Goal: Task Accomplishment & Management: Use online tool/utility

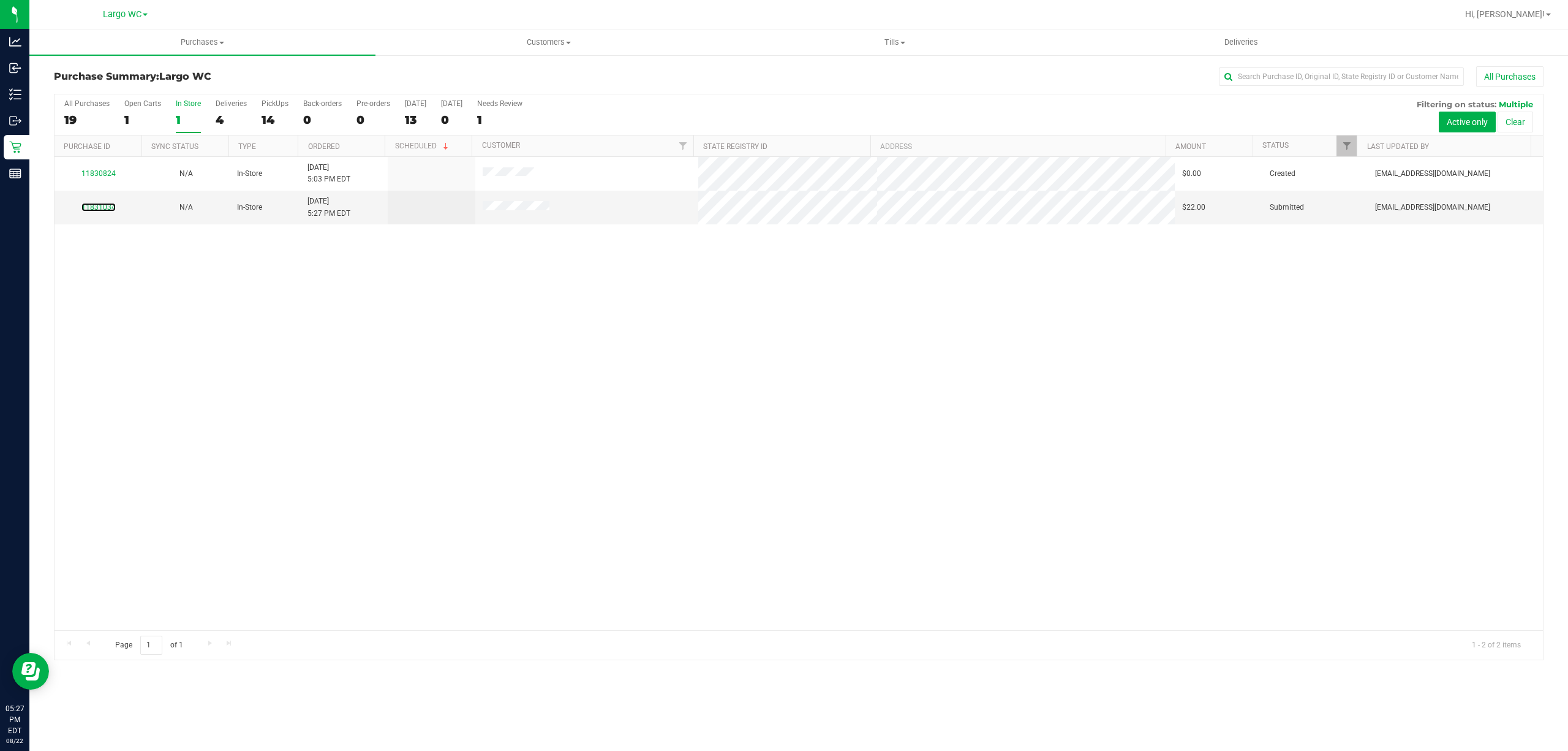
click at [103, 209] on link "11831034" at bounding box center [99, 207] width 34 height 8
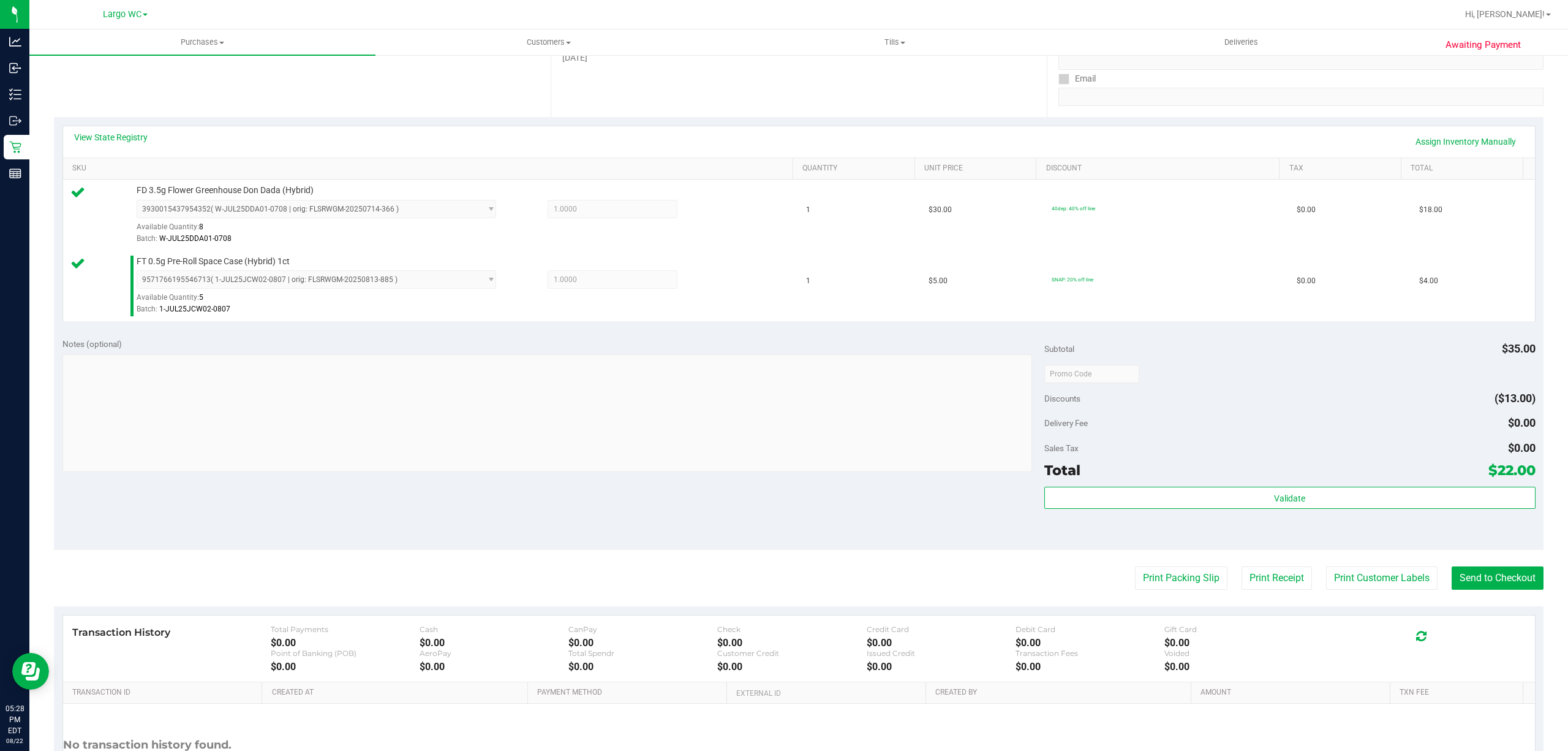
scroll to position [324, 0]
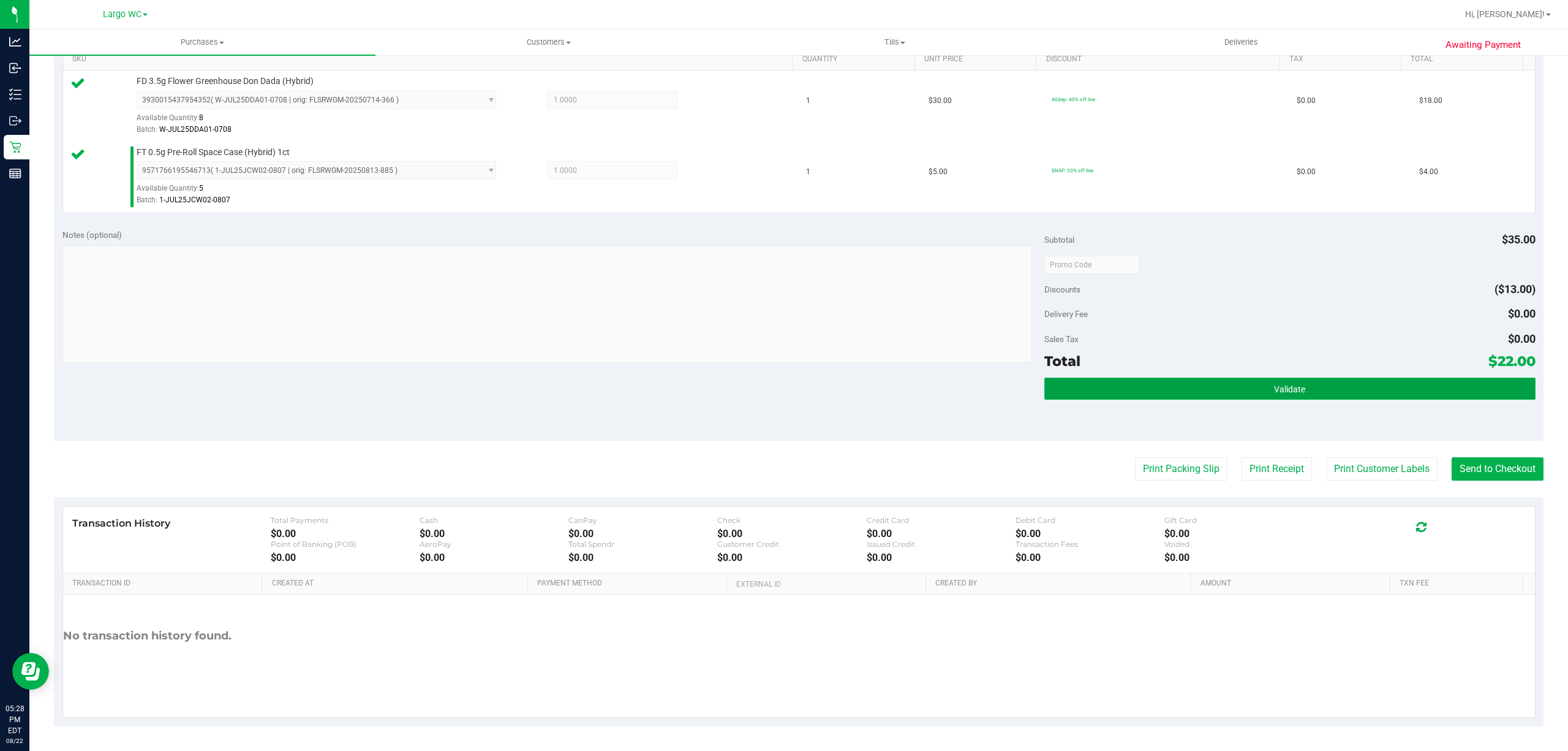
click at [1341, 388] on button "Validate" at bounding box center [1290, 388] width 491 height 22
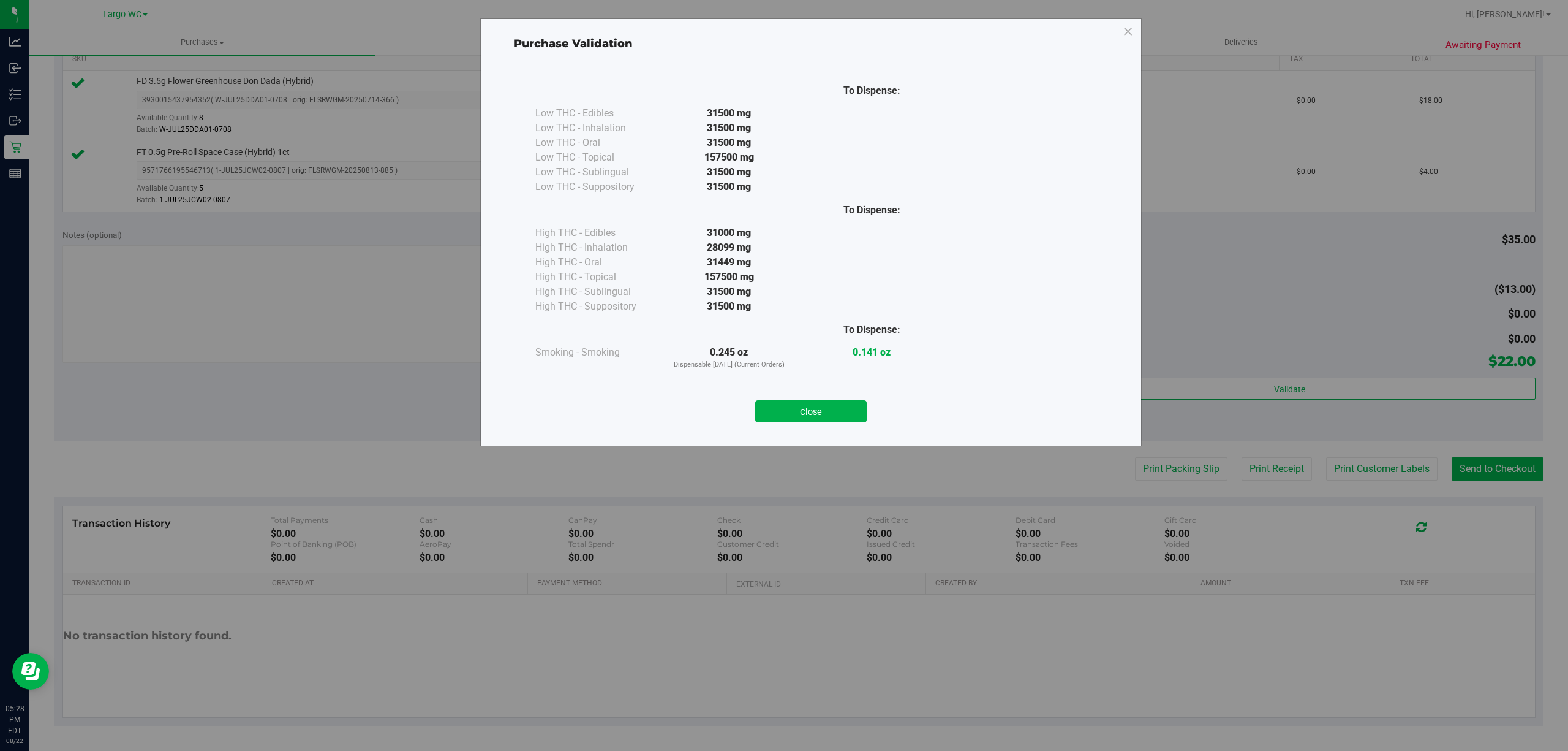
click at [822, 428] on div "Close" at bounding box center [811, 408] width 576 height 50
click at [823, 424] on div "Close" at bounding box center [811, 408] width 576 height 50
click at [824, 424] on div "Close" at bounding box center [811, 408] width 576 height 50
click at [844, 417] on button "Close" at bounding box center [811, 411] width 112 height 22
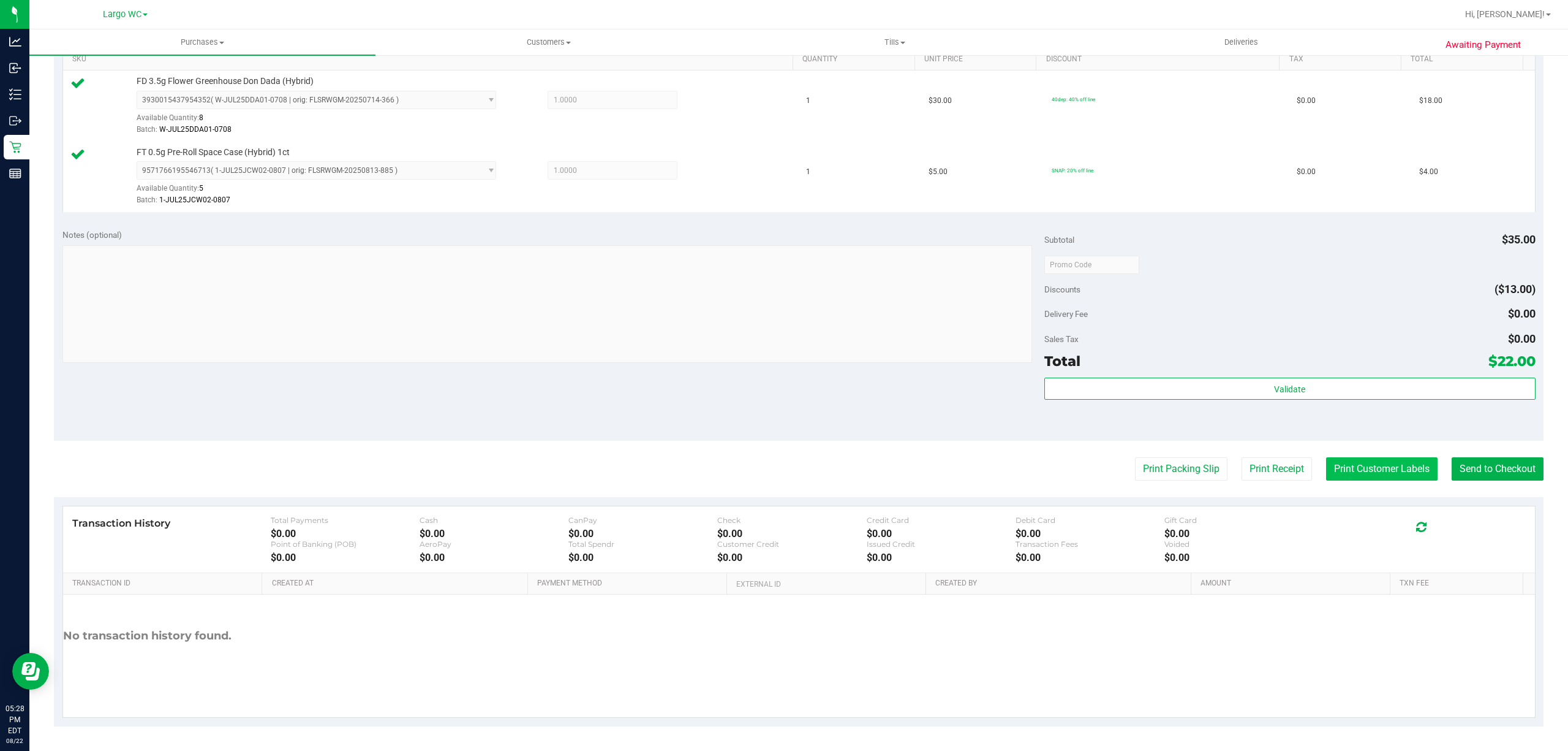
click at [1382, 477] on button "Print Customer Labels" at bounding box center [1382, 469] width 112 height 23
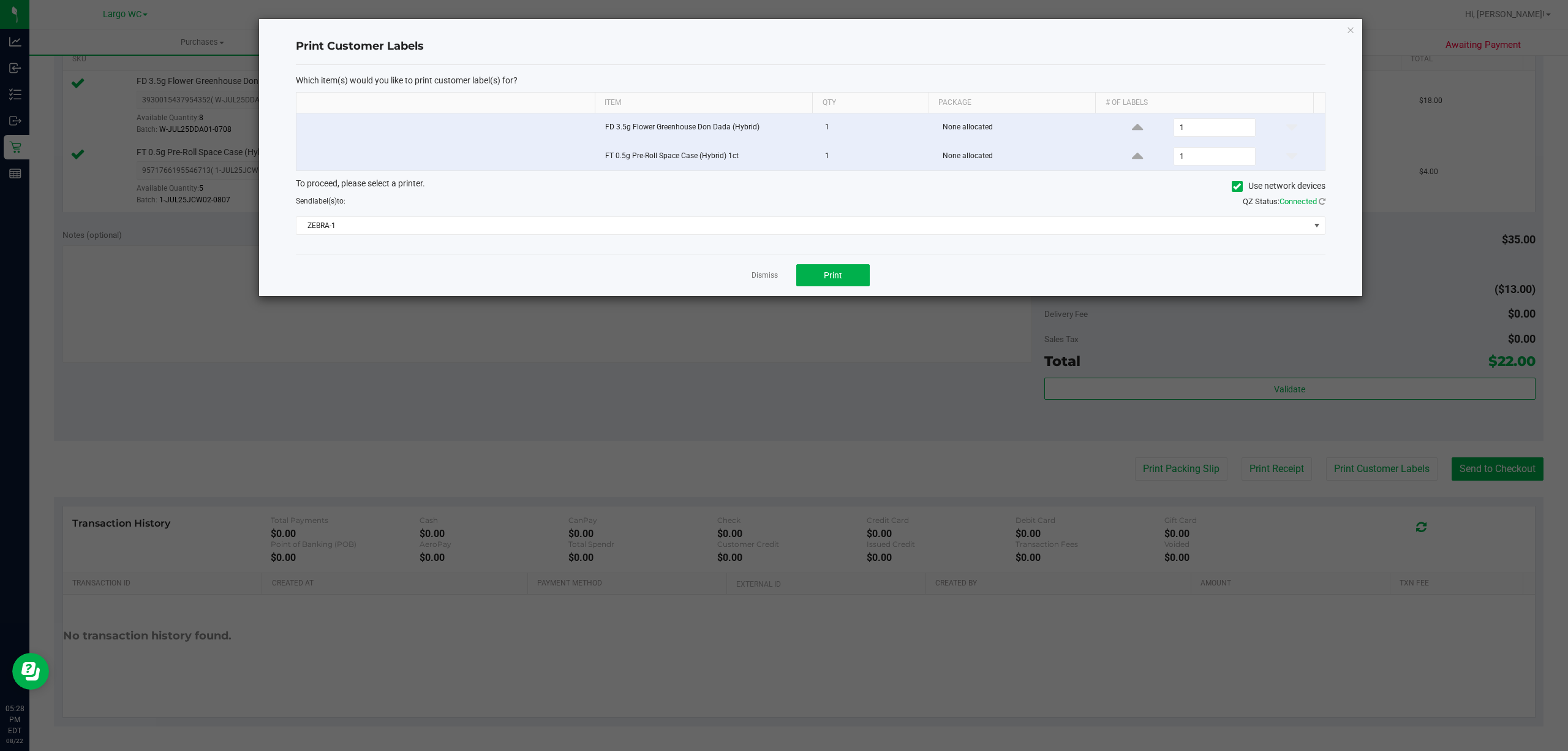
click at [746, 254] on div "Which item(s) would you like to print customer label(s) for? Item Qty Package #…" at bounding box center [811, 159] width 1030 height 189
click at [760, 272] on link "Dismiss" at bounding box center [764, 275] width 26 height 10
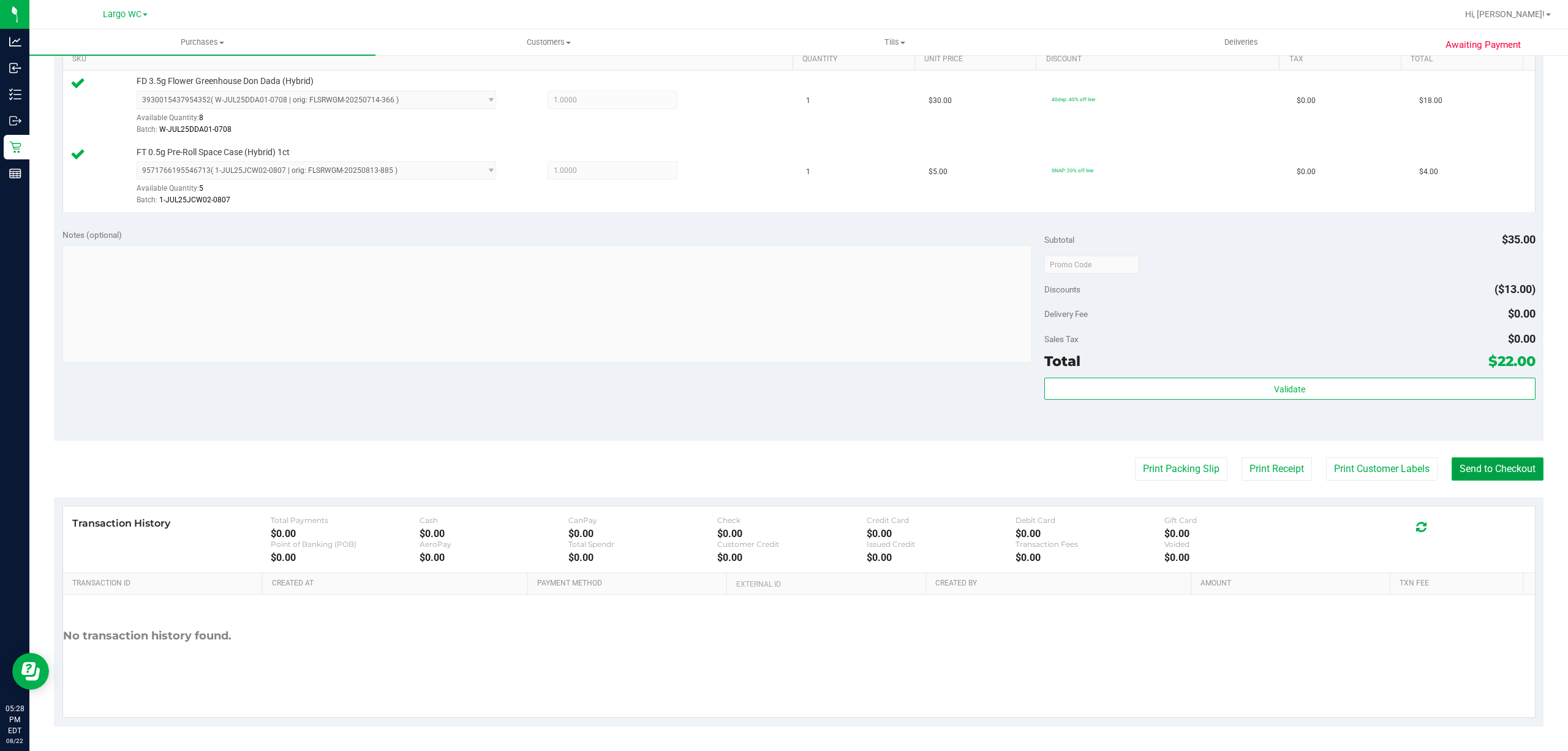
click at [1503, 469] on button "Send to Checkout" at bounding box center [1497, 469] width 92 height 23
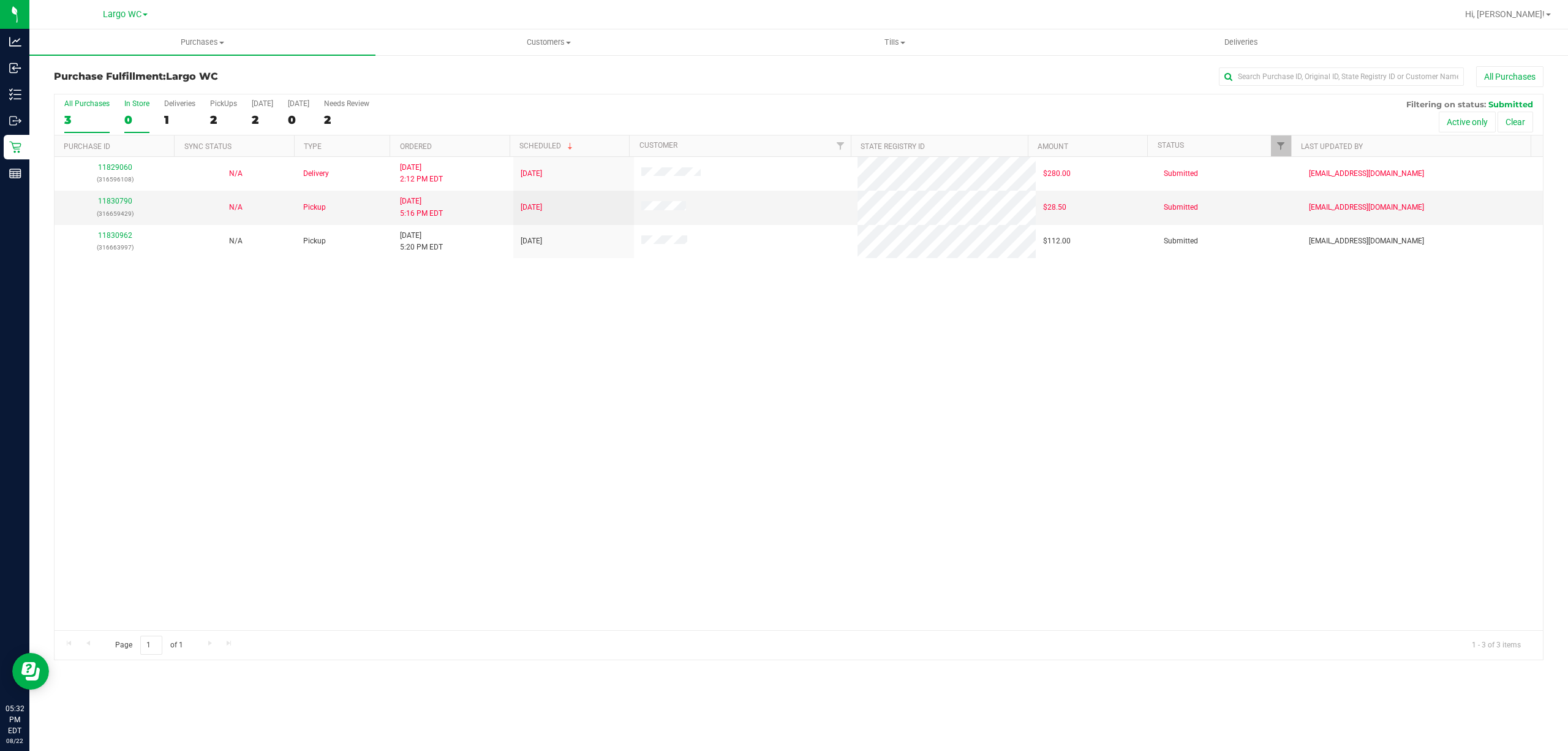
click at [126, 121] on div "0" at bounding box center [136, 120] width 25 height 14
click at [0, 0] on input "In Store 0" at bounding box center [0, 0] width 0 height 0
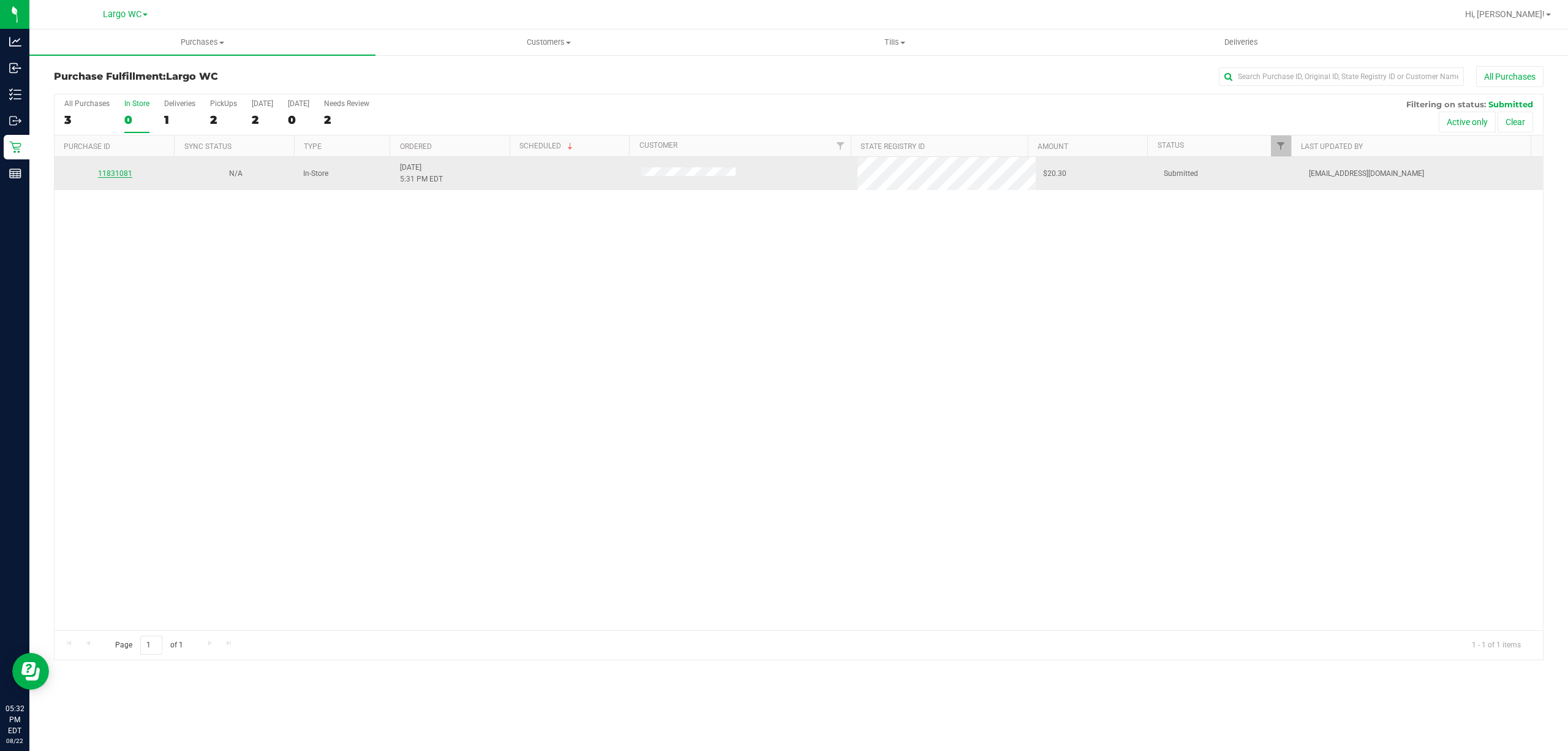
click at [114, 172] on link "11831081" at bounding box center [115, 173] width 34 height 8
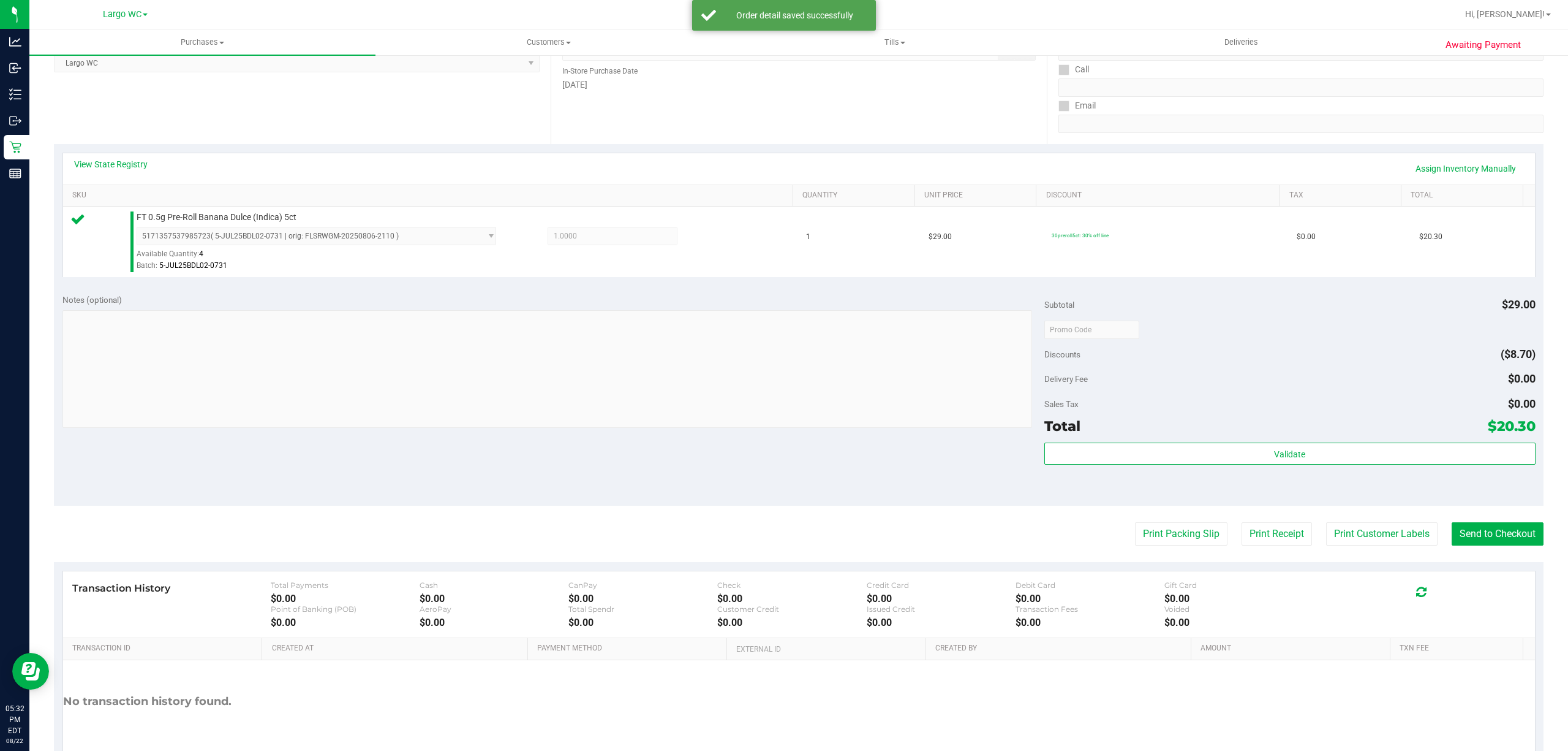
scroll to position [253, 0]
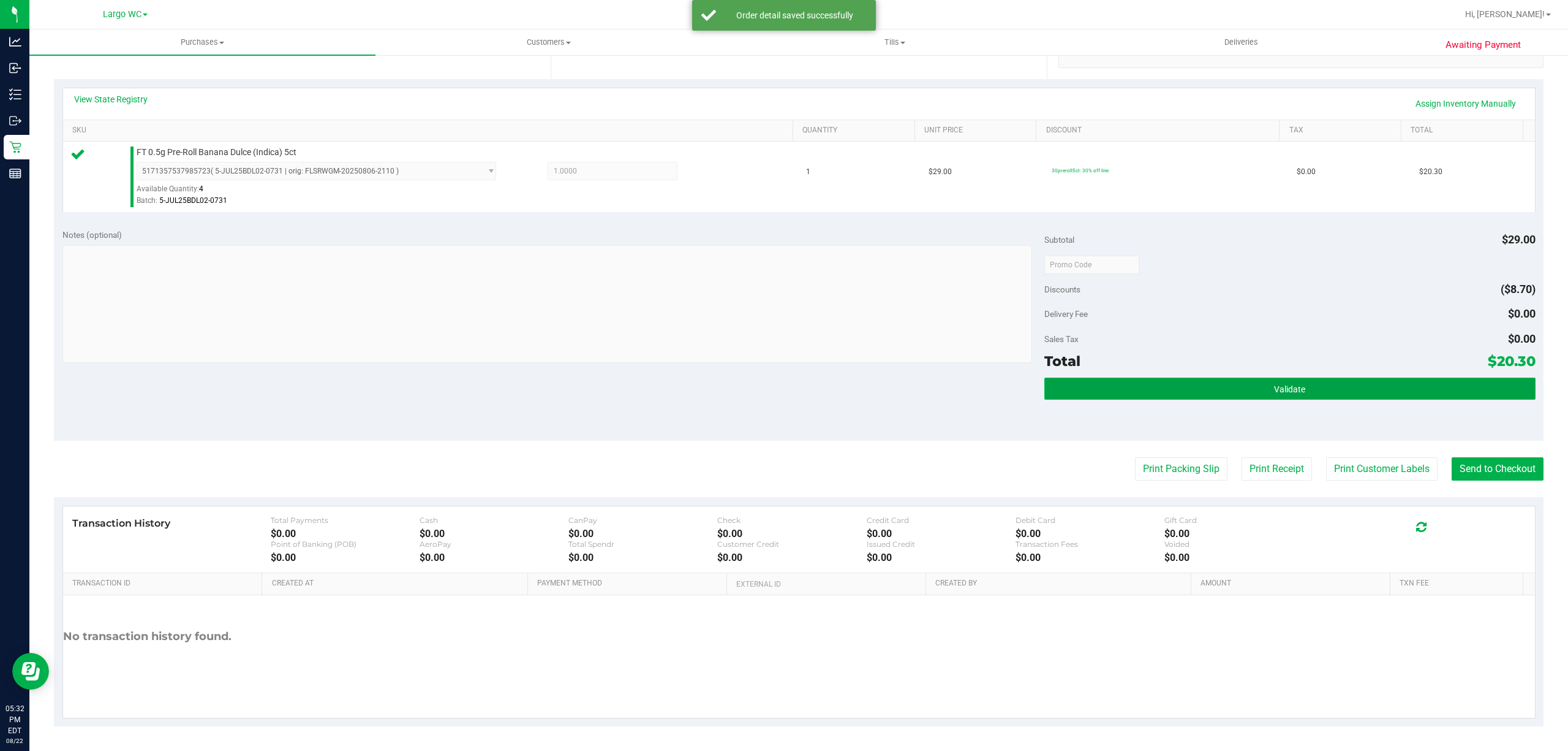
click at [1295, 394] on button "Validate" at bounding box center [1290, 388] width 491 height 22
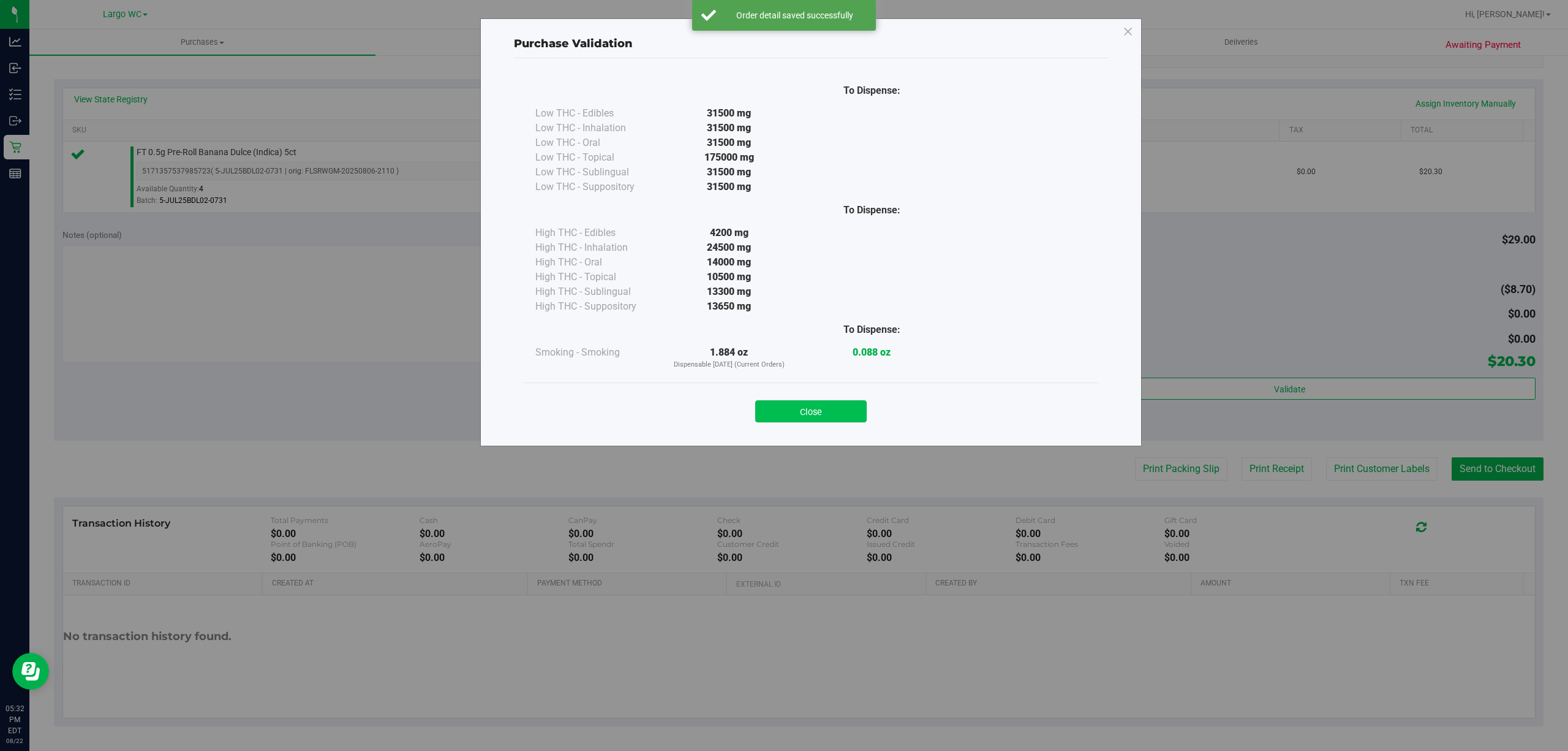
click at [848, 416] on button "Close" at bounding box center [811, 411] width 112 height 22
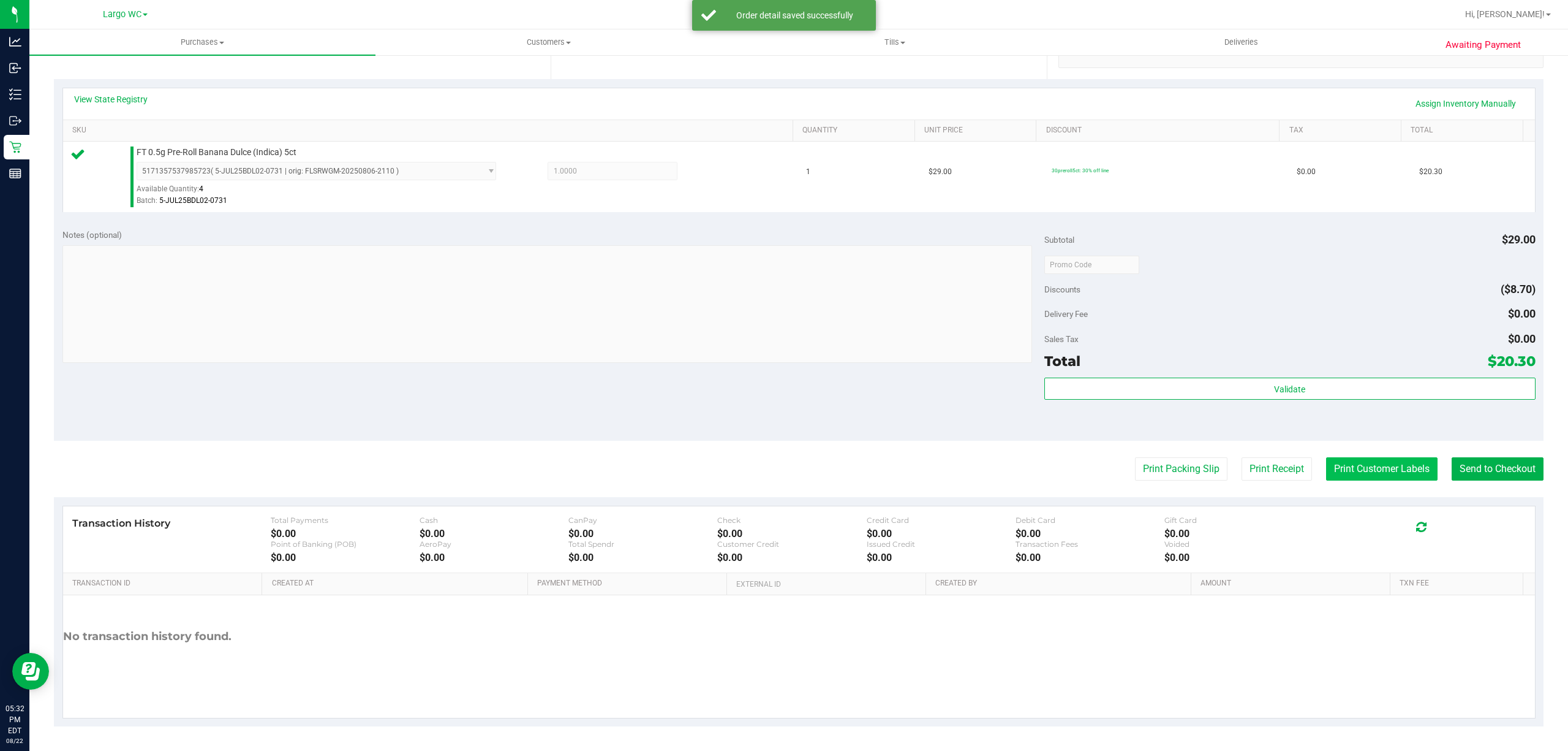
click at [1358, 463] on button "Print Customer Labels" at bounding box center [1382, 469] width 112 height 23
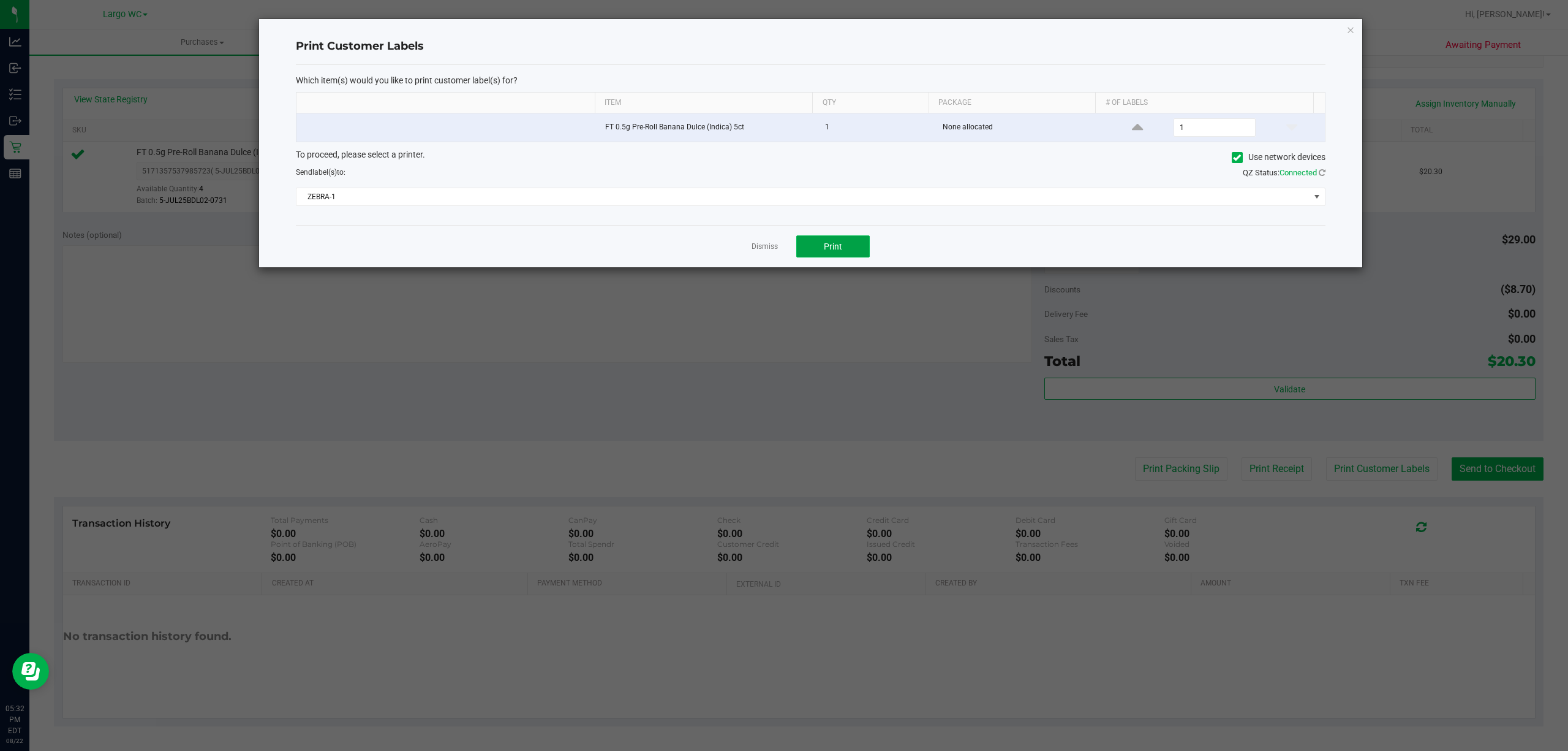
click at [841, 243] on span "Print" at bounding box center [833, 246] width 19 height 10
click at [767, 250] on link "Dismiss" at bounding box center [764, 246] width 26 height 10
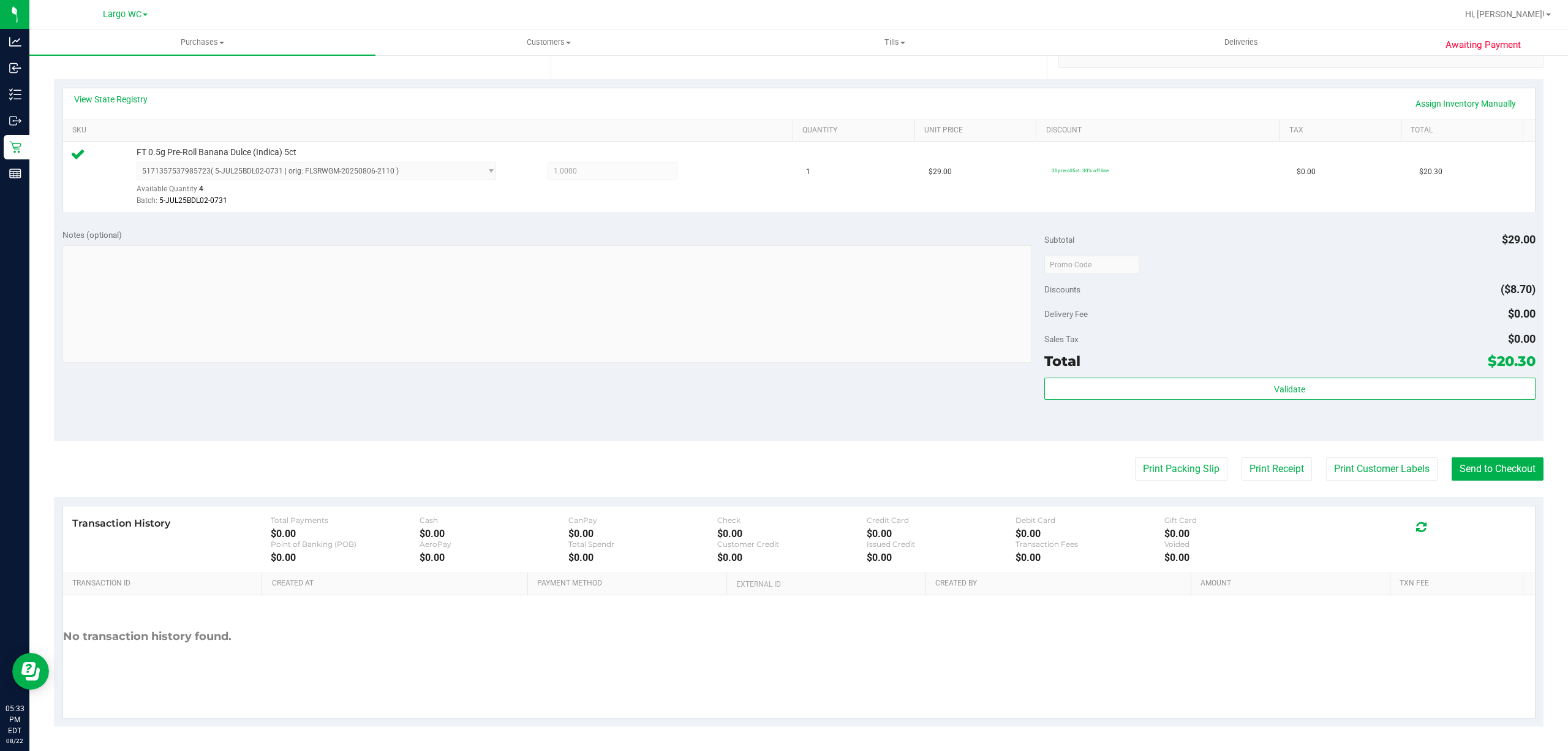
click at [1514, 509] on div "Transaction History Total Payments $0.00 Cash $0.00 CanPay $0.00 Check $0.00 Cr…" at bounding box center [800, 539] width 1472 height 67
click at [1494, 467] on button "Send to Checkout" at bounding box center [1497, 469] width 92 height 23
click at [1487, 470] on button "Send to Checkout" at bounding box center [1493, 469] width 102 height 23
